Goal: Use online tool/utility: Utilize a website feature to perform a specific function

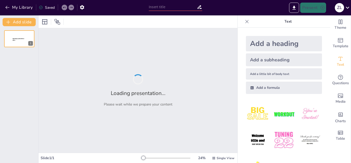
type input "New Sendsteps"
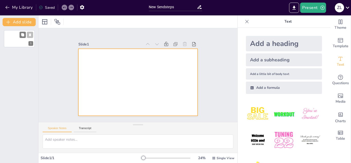
click at [13, 42] on div at bounding box center [19, 38] width 31 height 17
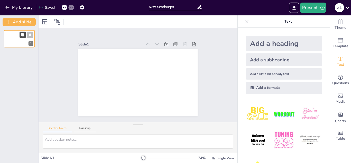
click at [22, 33] on icon at bounding box center [23, 35] width 4 height 4
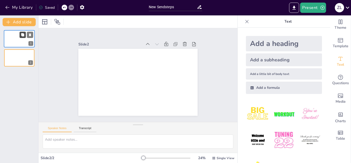
click at [22, 33] on icon at bounding box center [23, 35] width 4 height 4
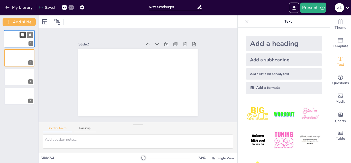
click at [22, 33] on icon at bounding box center [23, 35] width 4 height 4
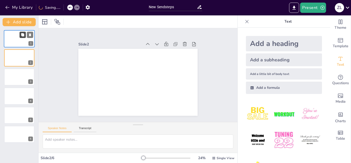
click at [22, 33] on icon at bounding box center [23, 35] width 4 height 4
click at [15, 44] on div at bounding box center [19, 38] width 31 height 17
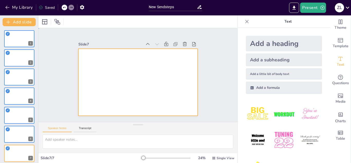
click at [165, 93] on div at bounding box center [136, 82] width 134 height 101
click at [22, 7] on button "My Library" at bounding box center [19, 7] width 31 height 8
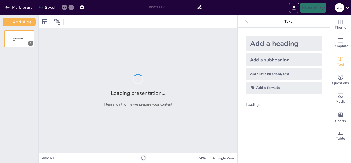
type input "New Sendsteps"
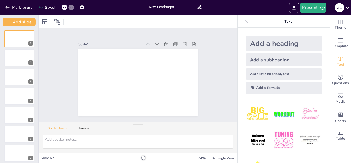
click at [199, 7] on icon at bounding box center [200, 7] width 4 height 4
